Goal: Information Seeking & Learning: Understand process/instructions

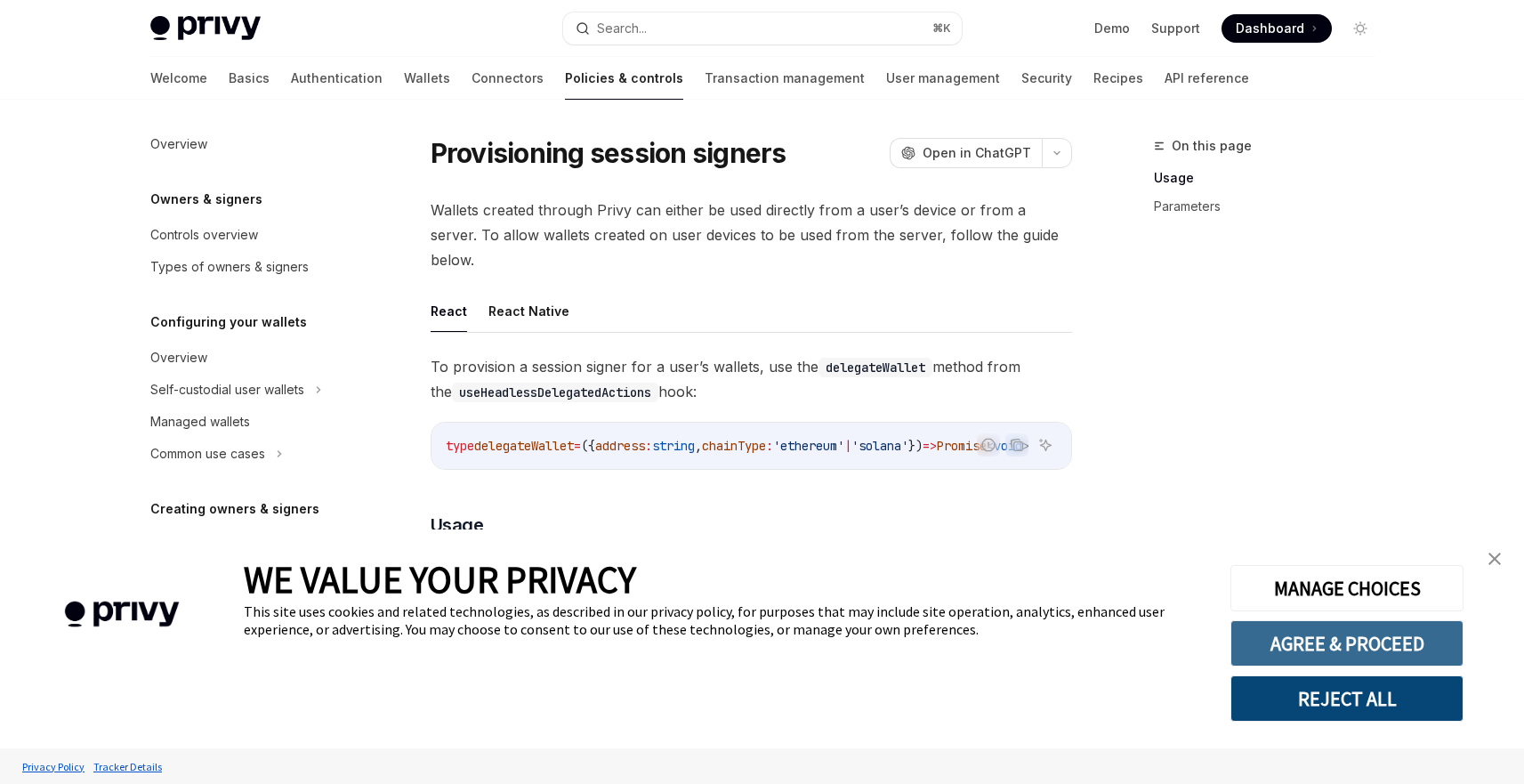
click at [1395, 664] on button "AGREE & PROCEED" at bounding box center [1346, 643] width 233 height 46
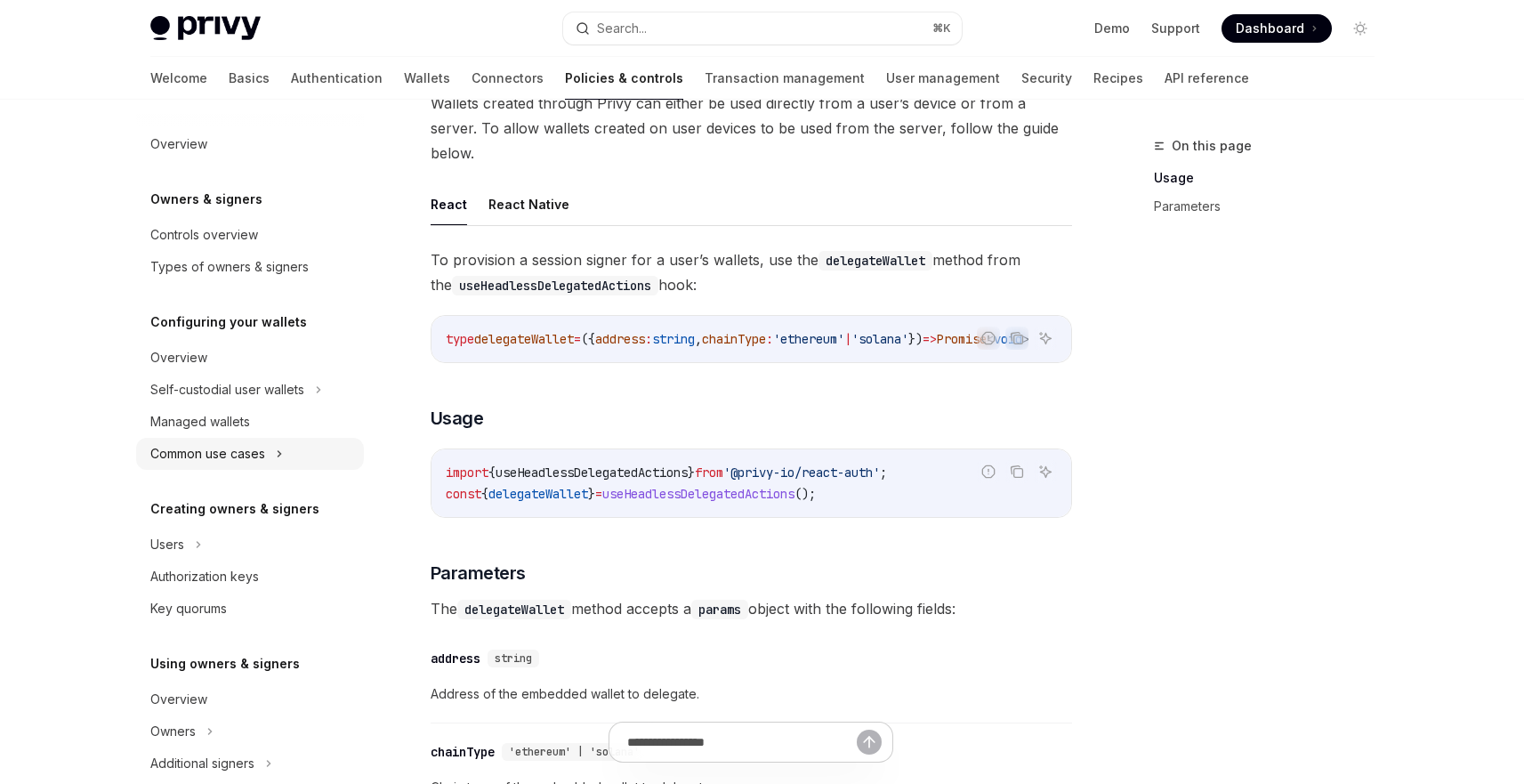
click at [260, 453] on div "Common use cases" at bounding box center [207, 453] width 115 height 21
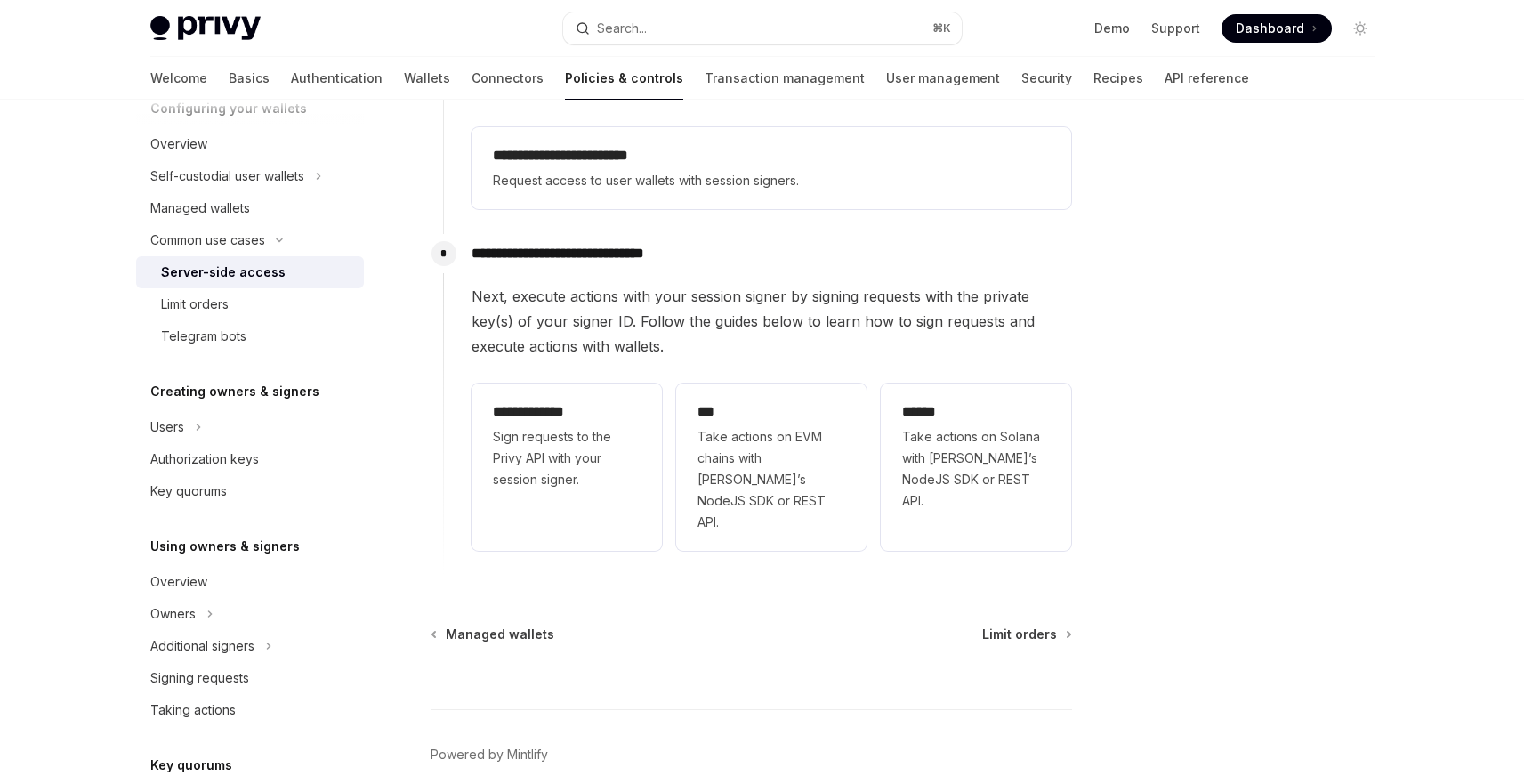
scroll to position [512, 0]
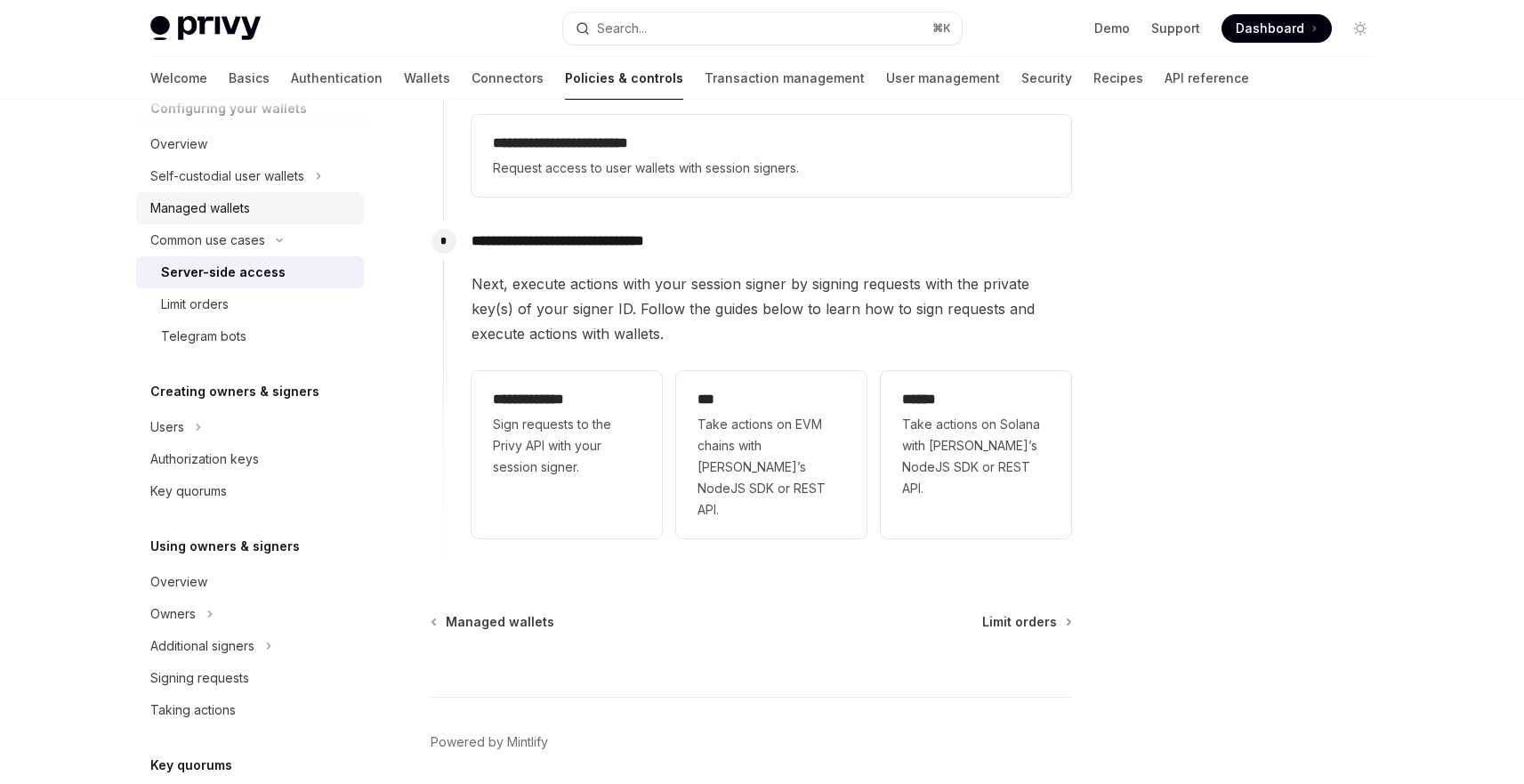
click at [158, 201] on div "Managed wallets" at bounding box center [200, 208] width 99 height 21
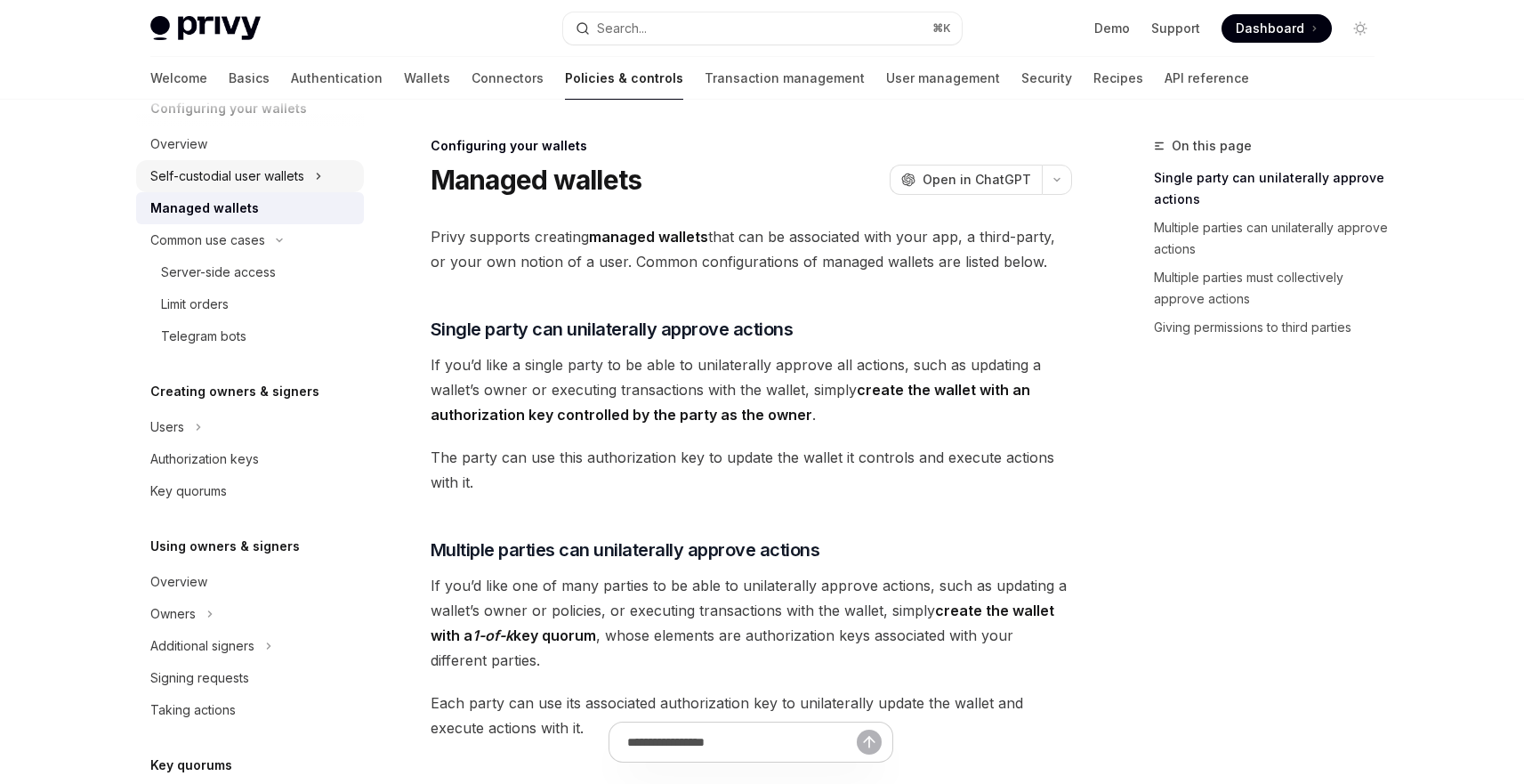
click at [172, 166] on div "Self-custodial user wallets" at bounding box center [226, 176] width 154 height 21
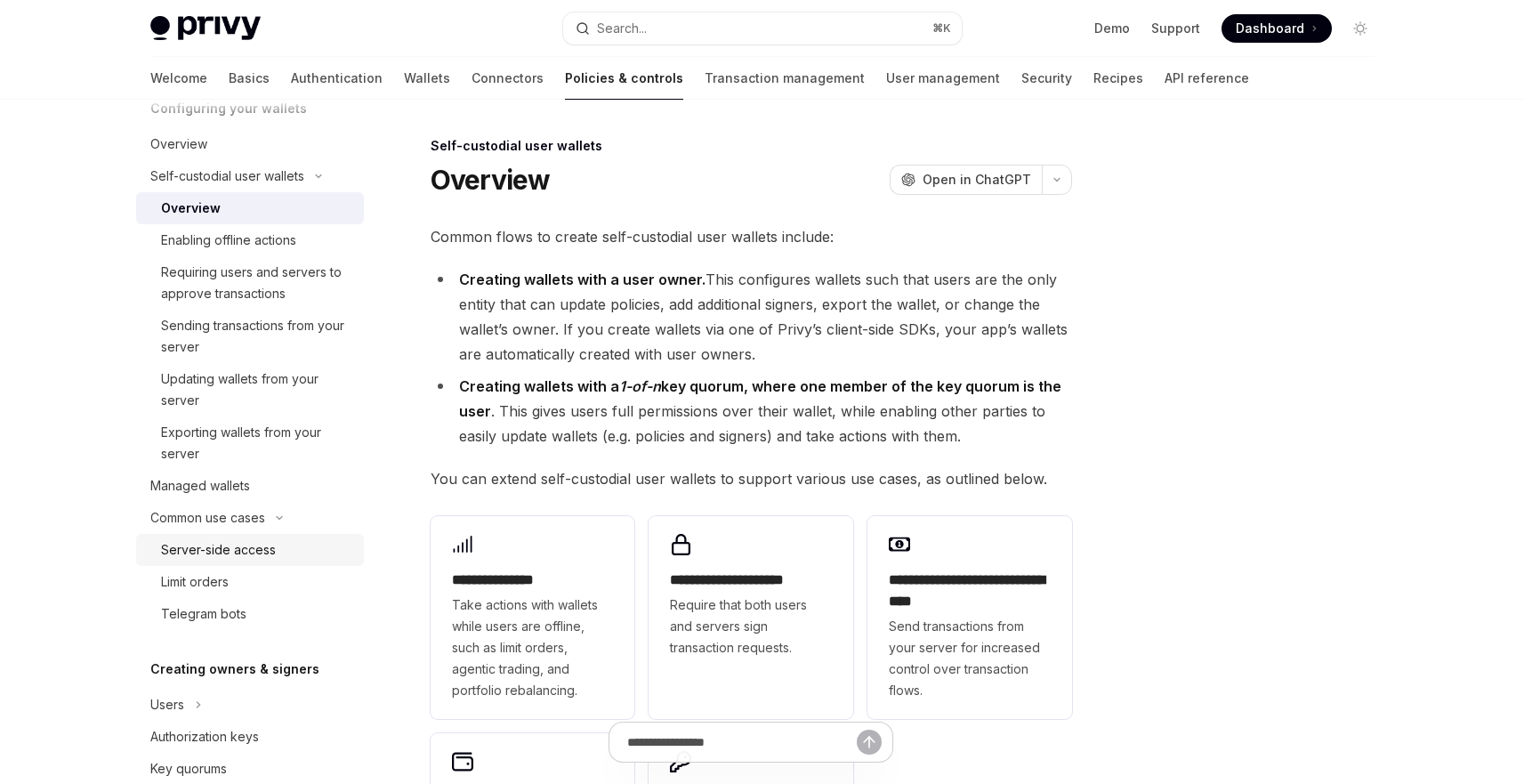
scroll to position [320, 0]
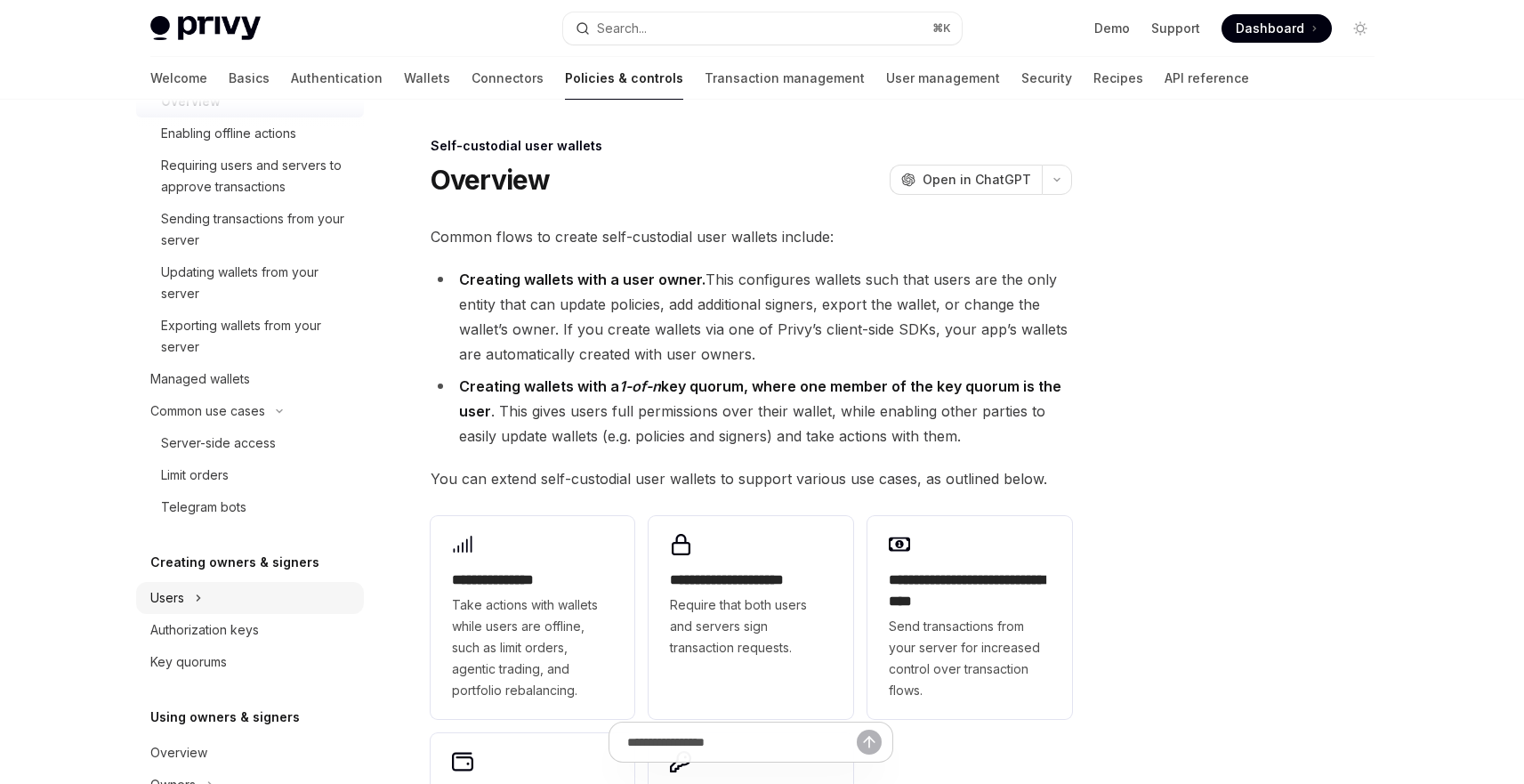
click at [206, 604] on div "Users" at bounding box center [249, 597] width 227 height 32
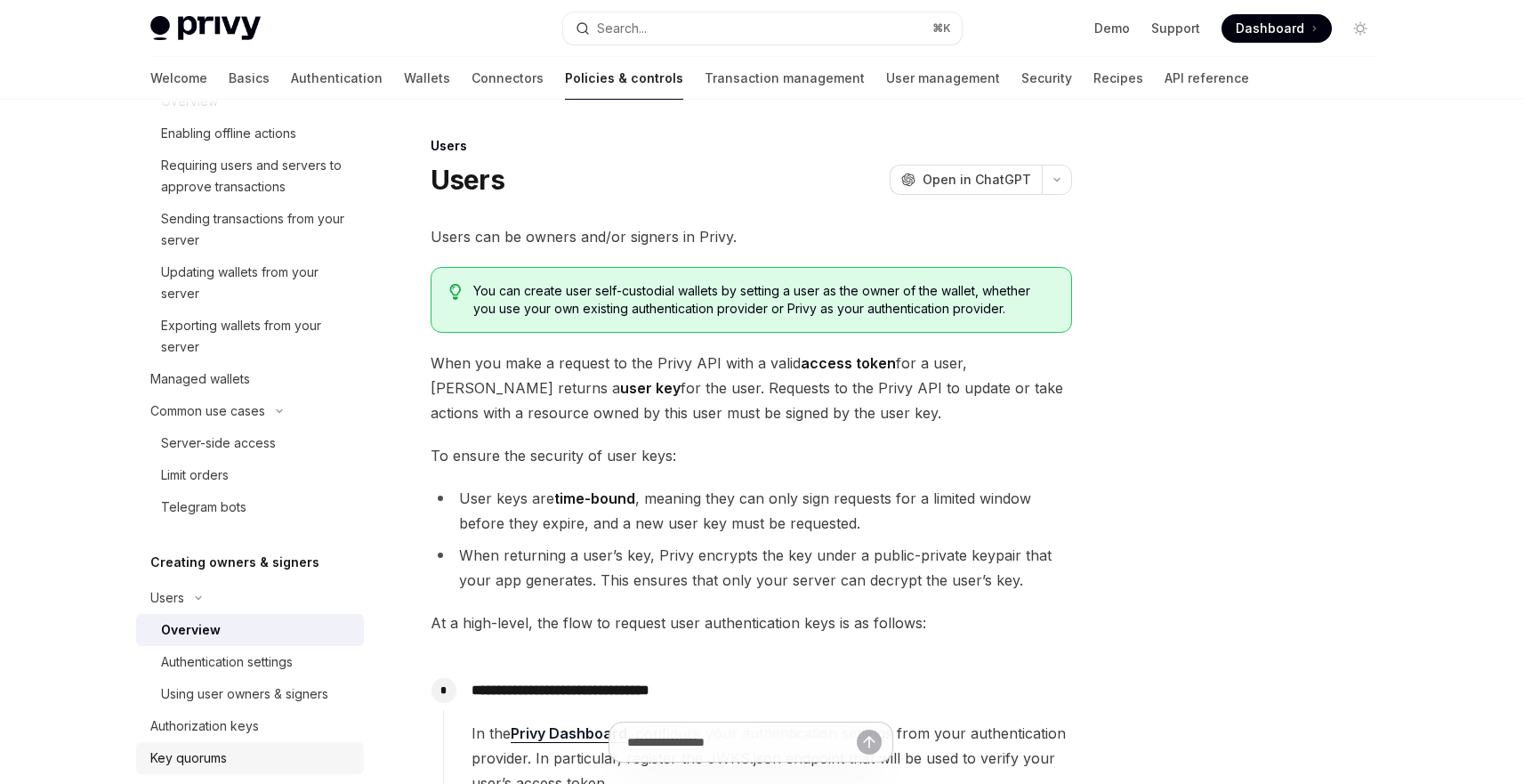
scroll to position [427, 0]
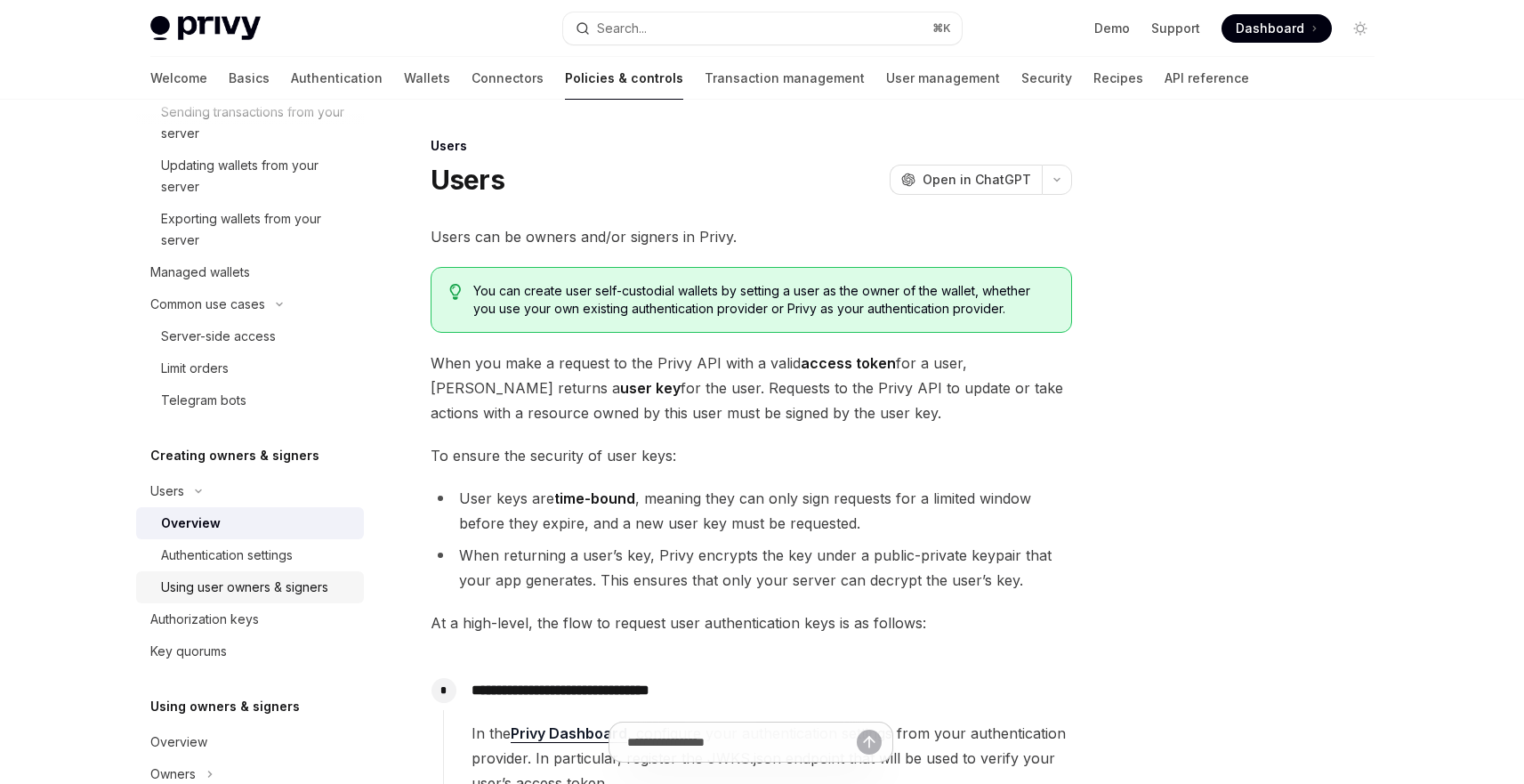
click at [212, 601] on link "Using user owners & signers" at bounding box center [249, 587] width 227 height 32
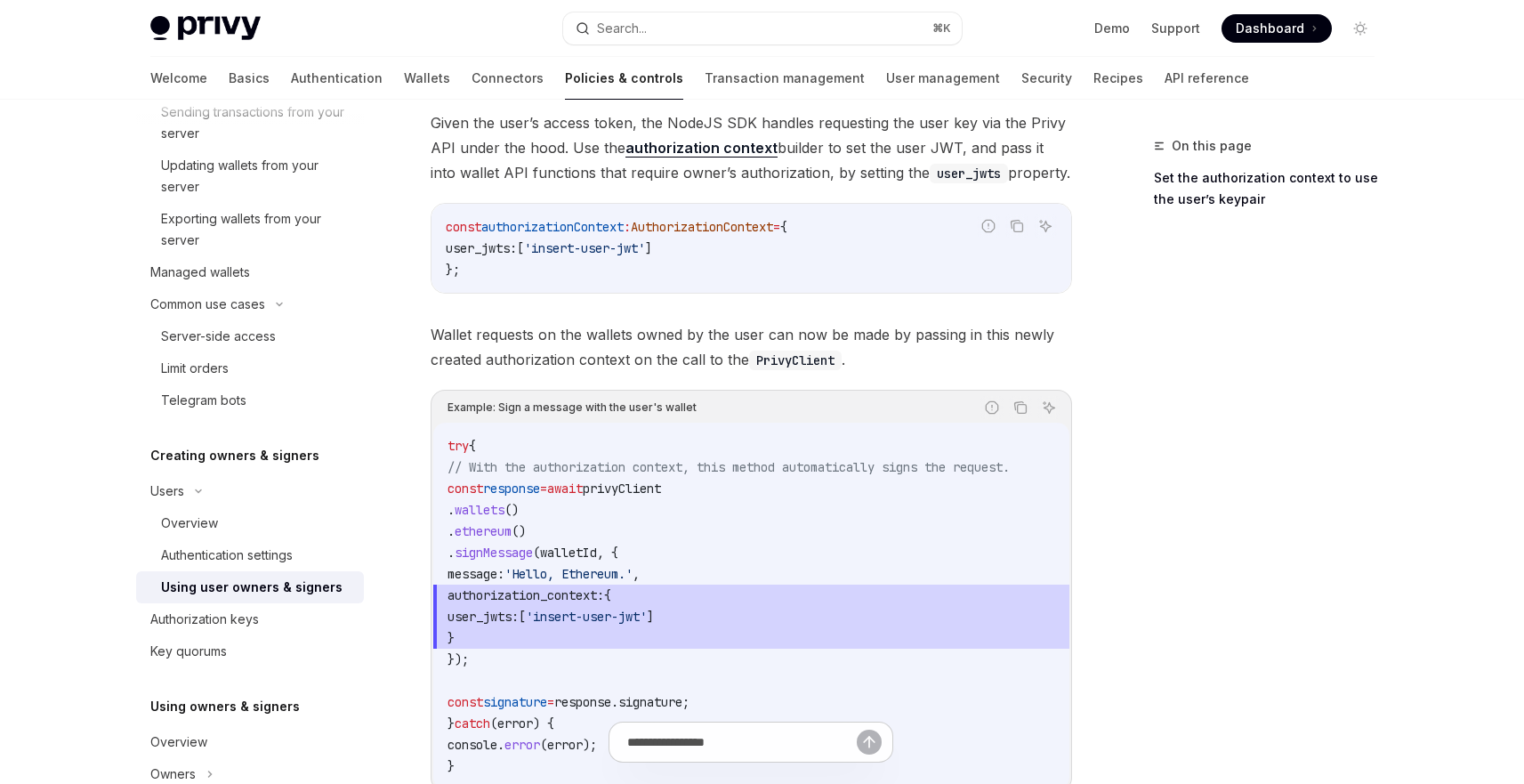
scroll to position [640, 0]
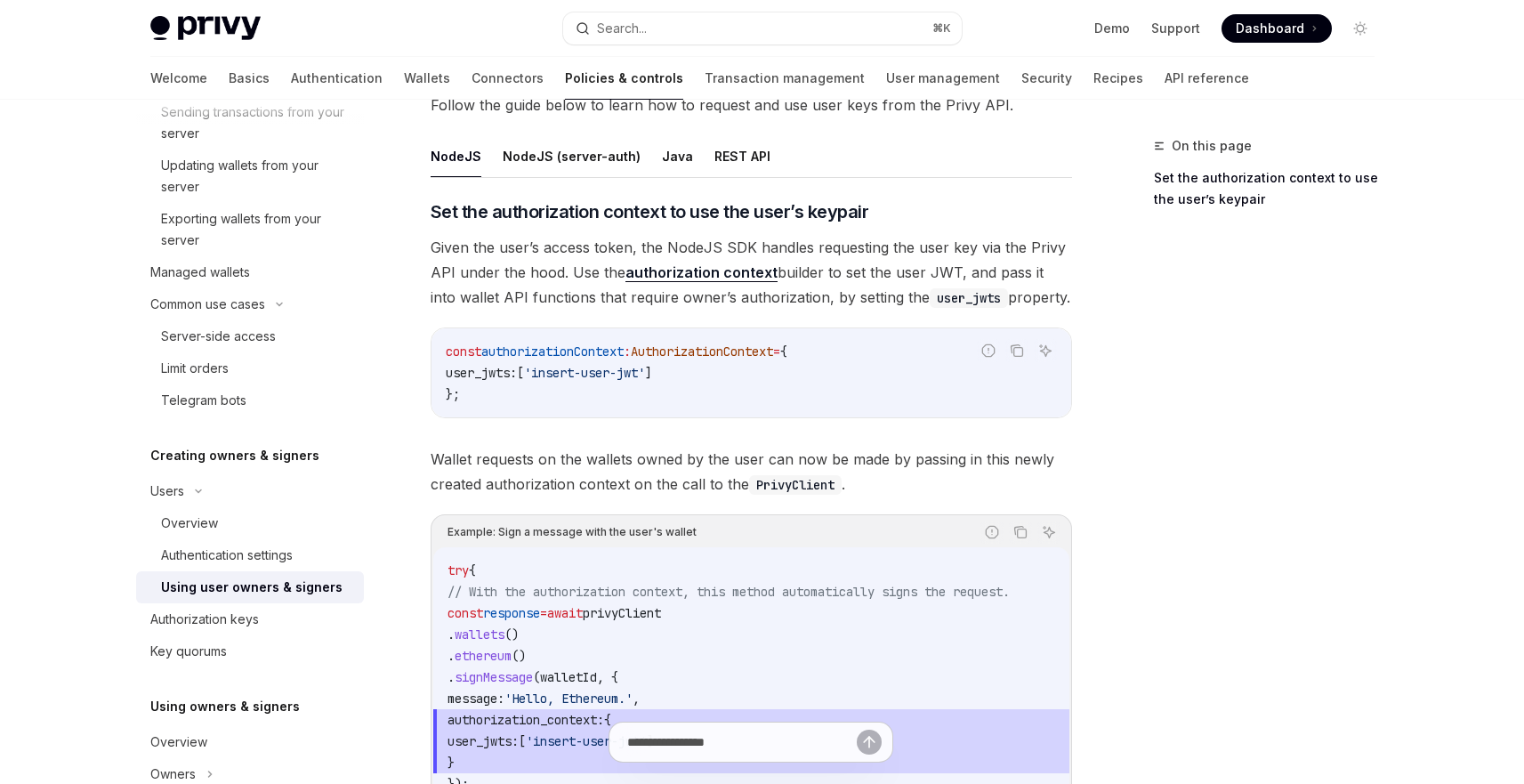
click at [685, 265] on link "authorization context" at bounding box center [701, 272] width 152 height 18
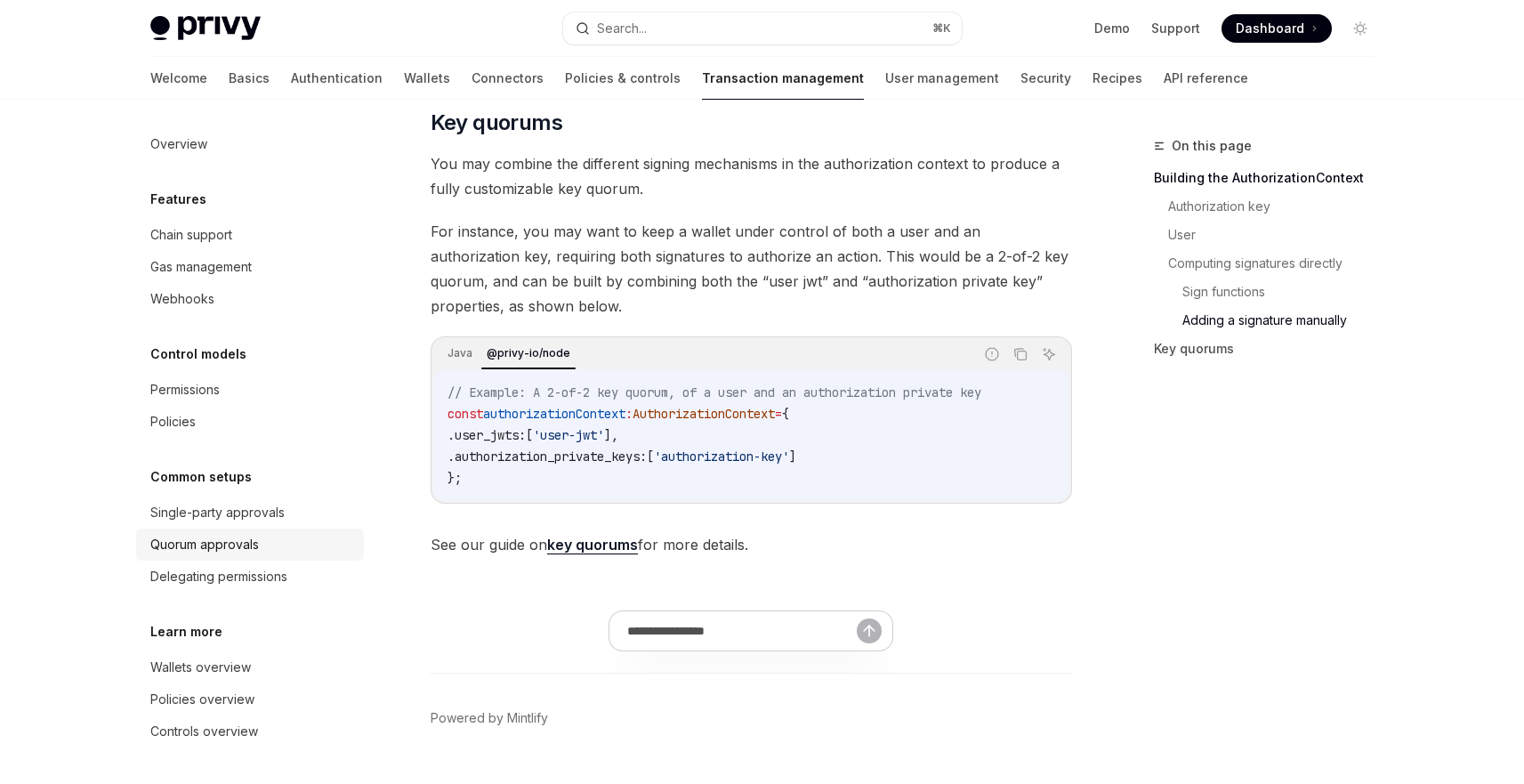
scroll to position [2841, 0]
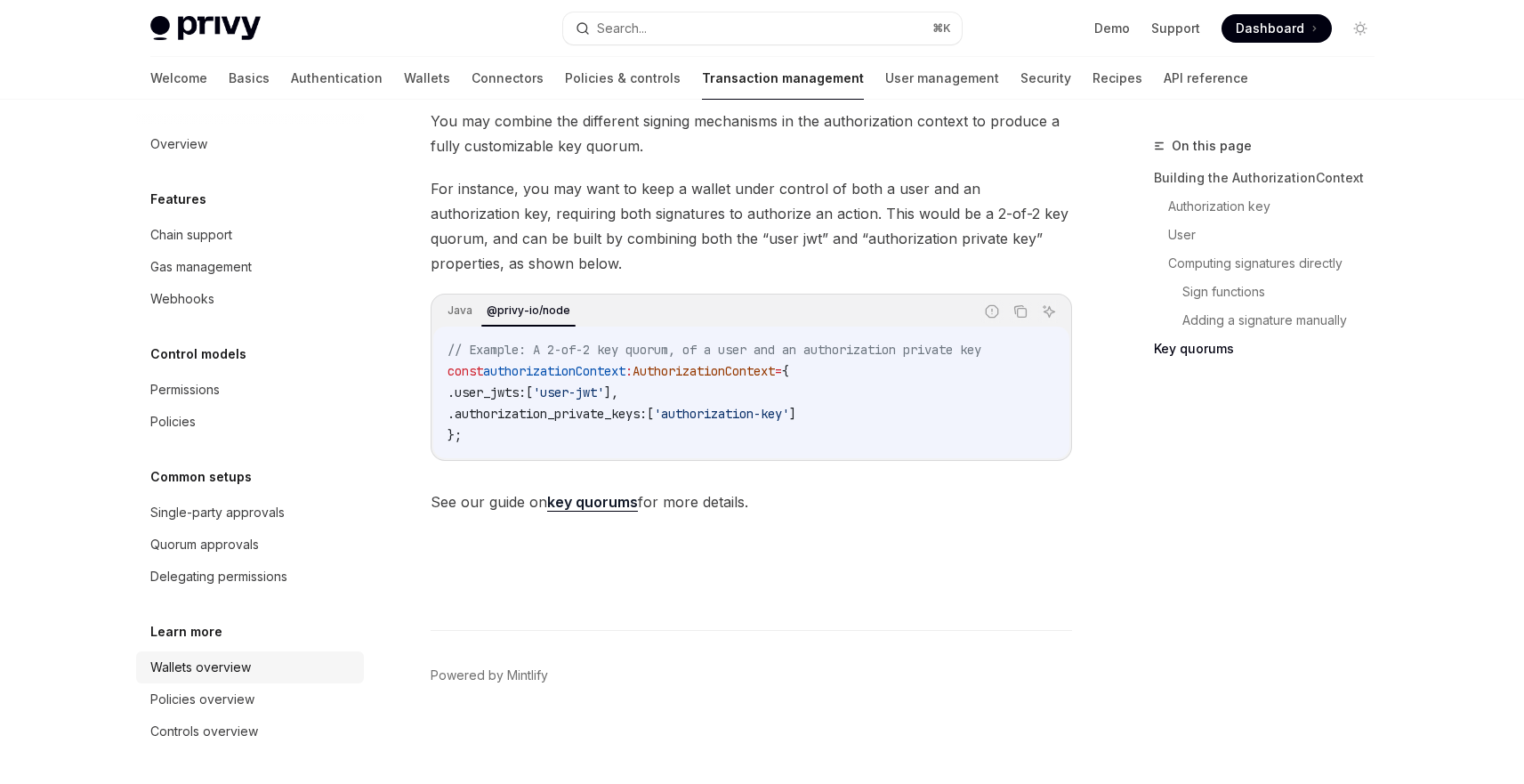
click at [248, 660] on div "Wallets overview" at bounding box center [200, 666] width 100 height 21
type textarea "*"
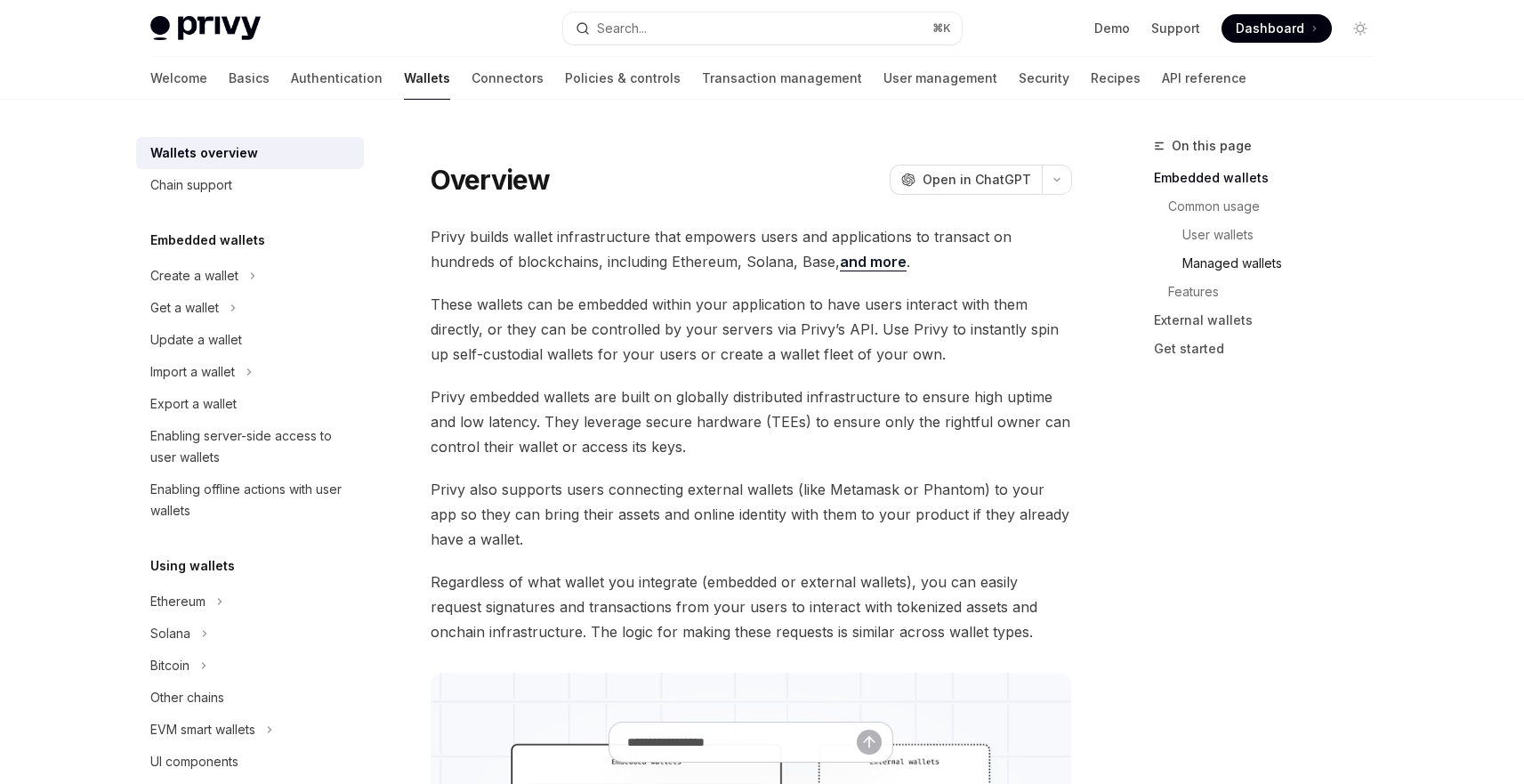
click at [1250, 258] on link "Managed wallets" at bounding box center [1286, 263] width 206 height 29
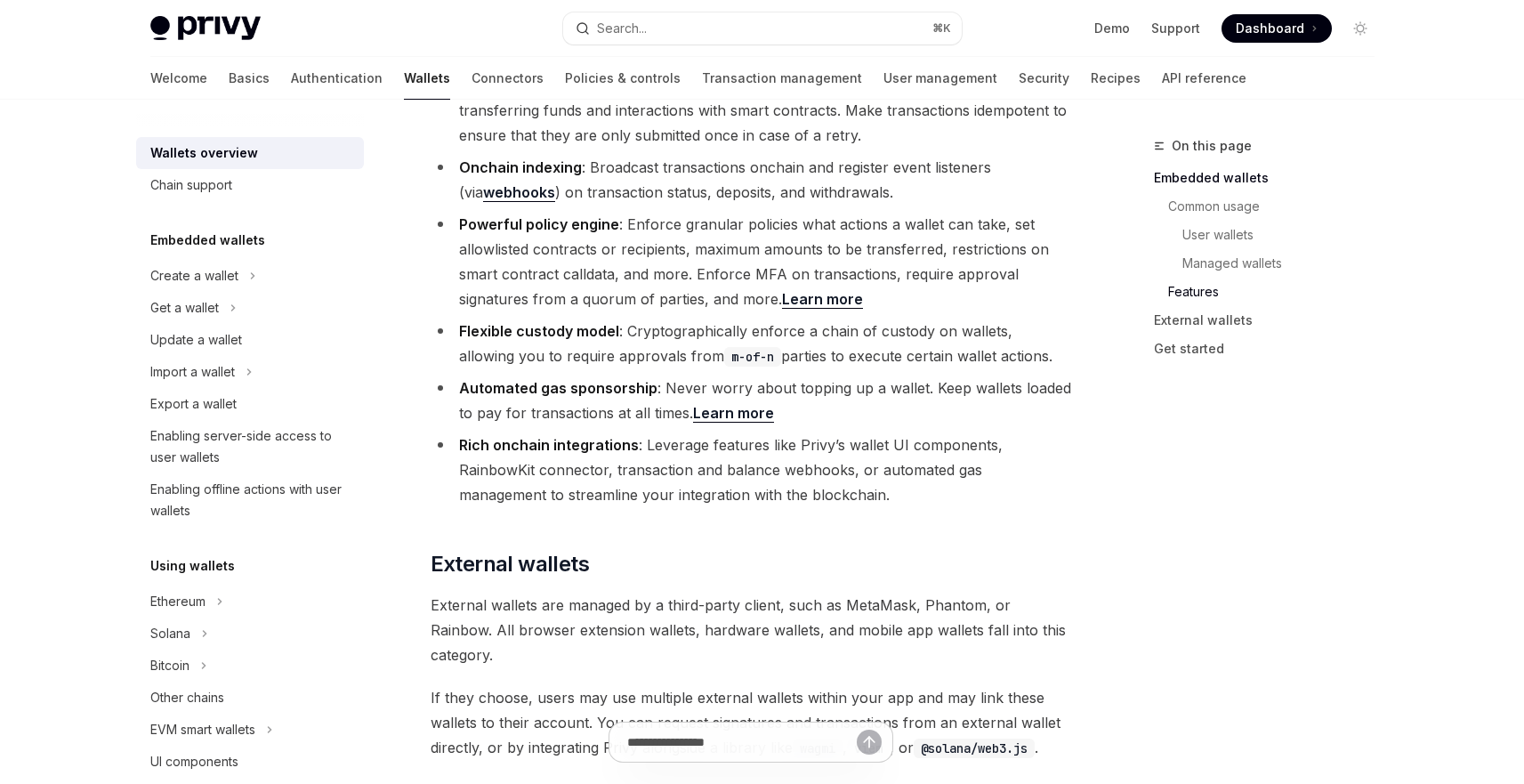
scroll to position [2576, 0]
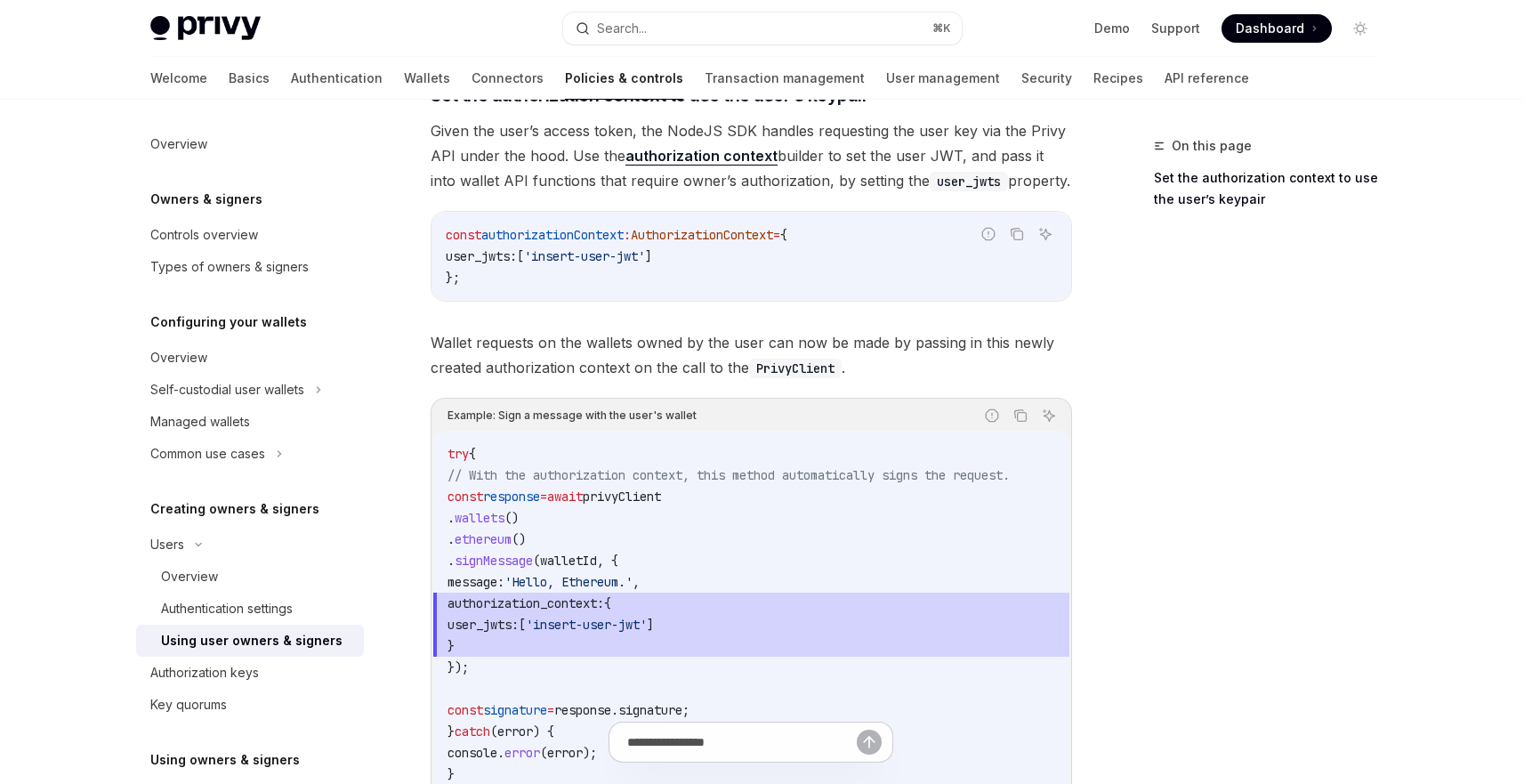
scroll to position [544, 0]
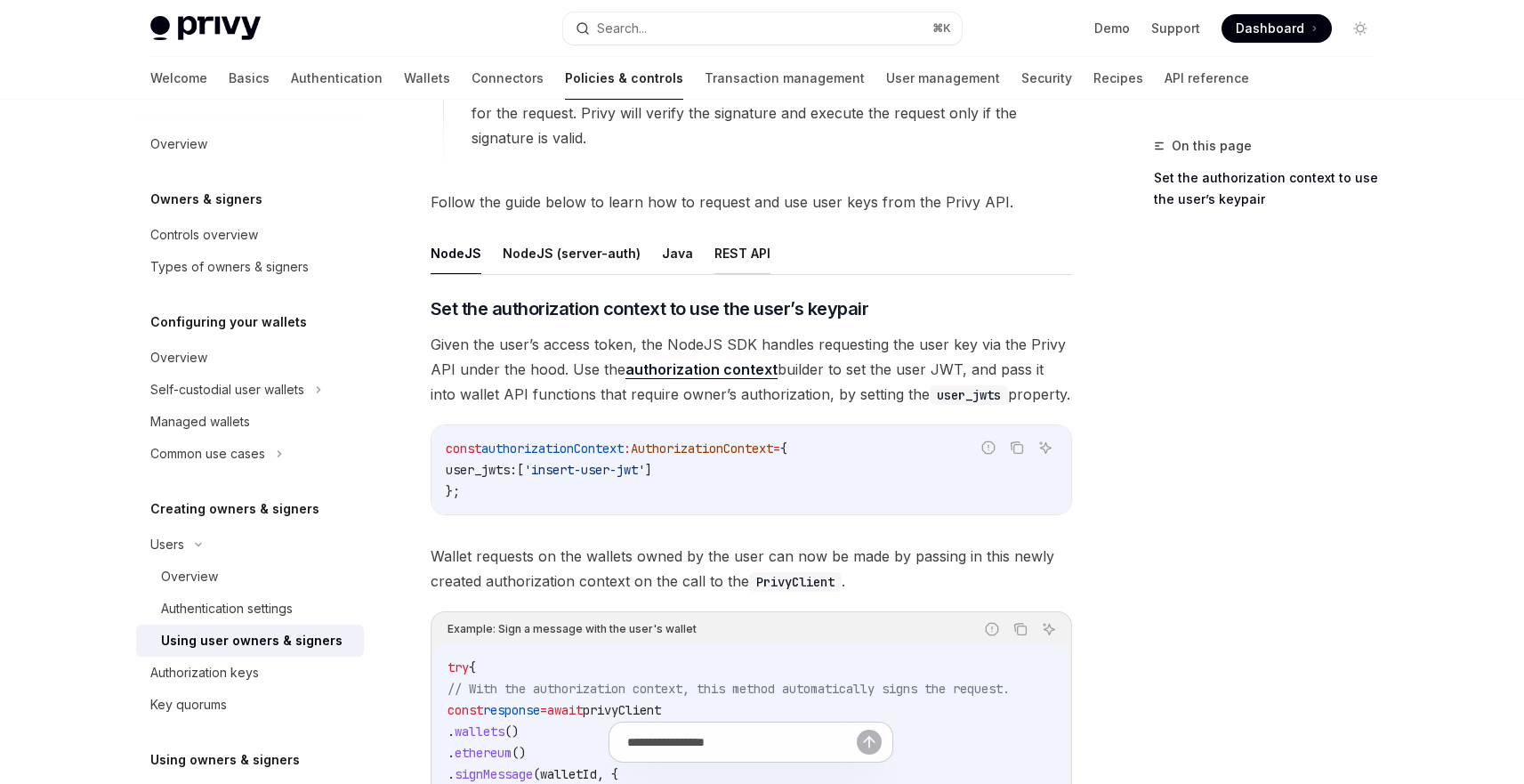
click at [714, 249] on button "REST API" at bounding box center [742, 252] width 56 height 41
type textarea "*"
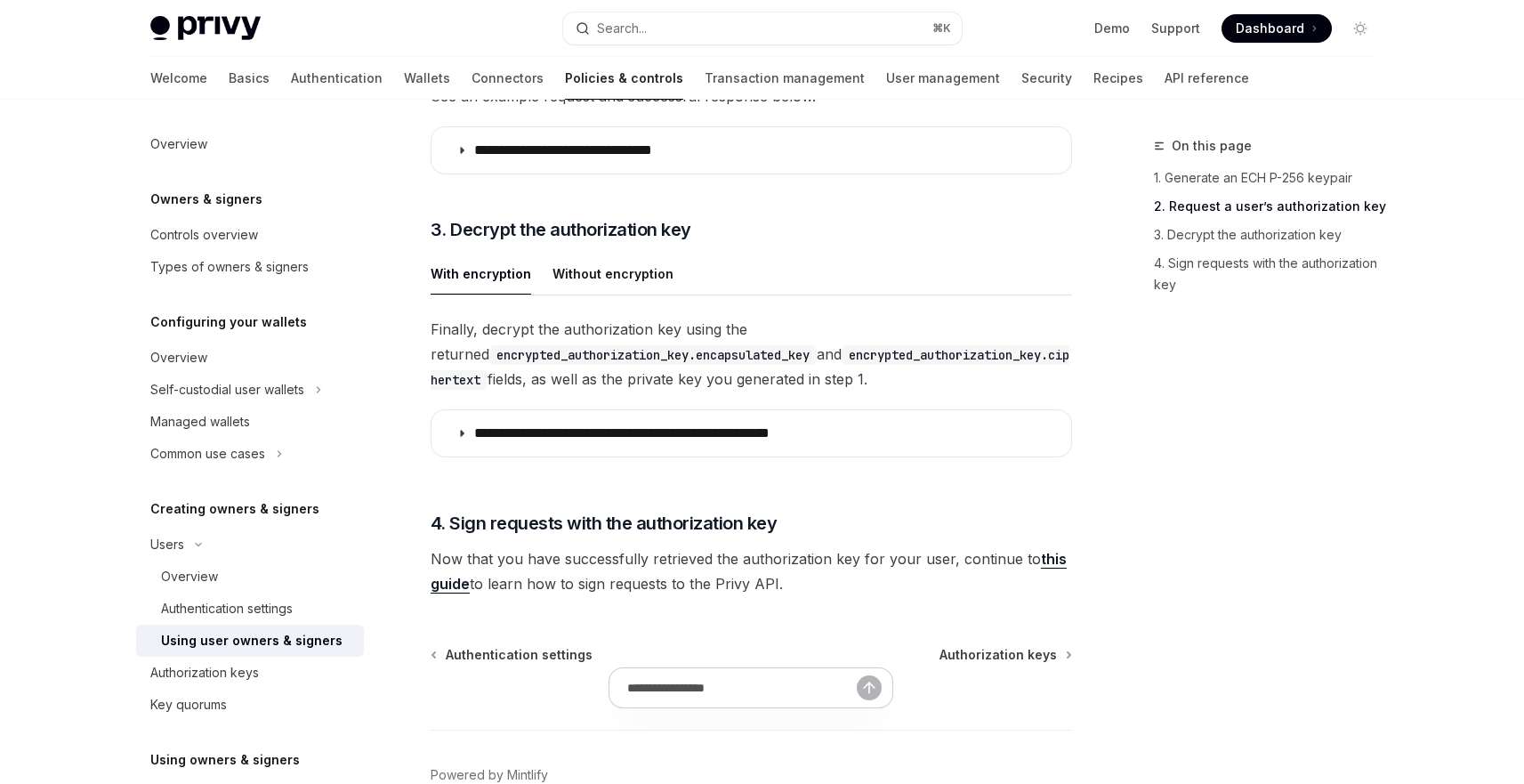
scroll to position [2104, 0]
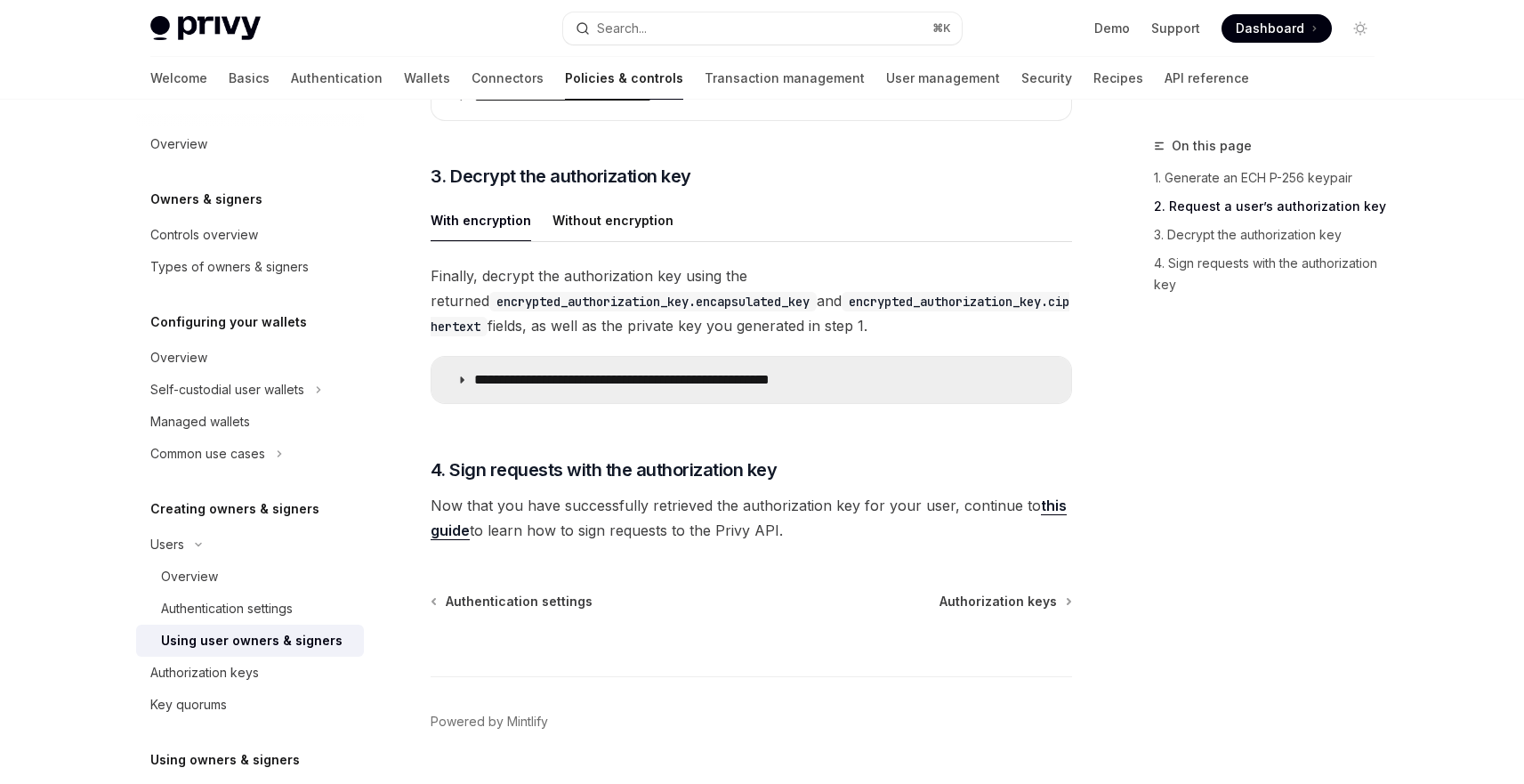
click at [629, 393] on summary "**********" at bounding box center [751, 380] width 640 height 46
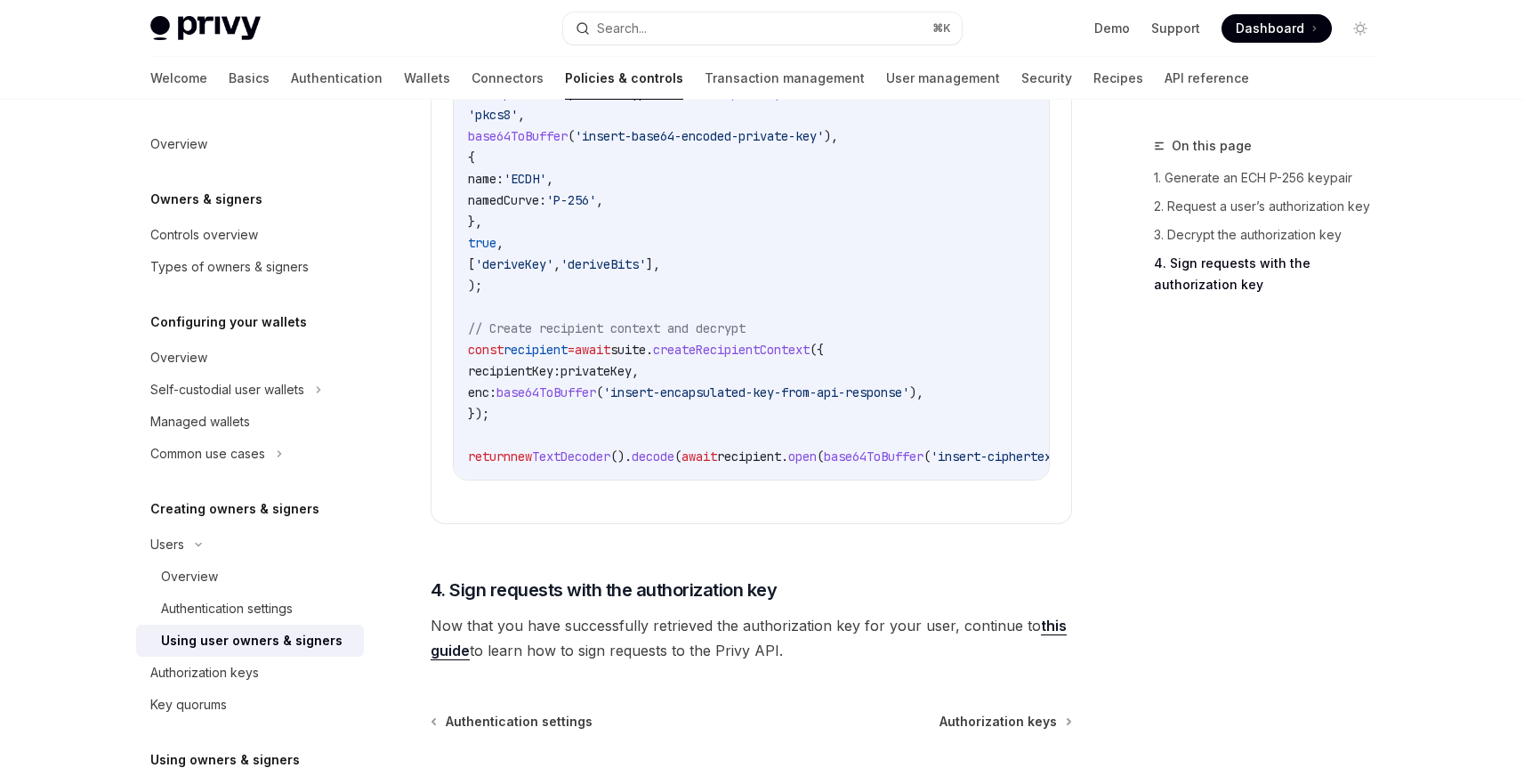
scroll to position [2999, 0]
